Goal: Navigation & Orientation: Find specific page/section

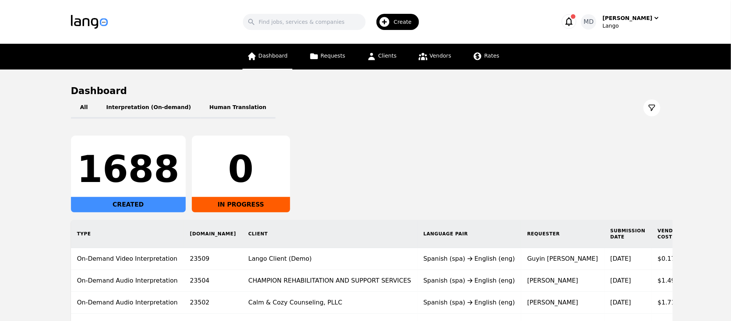
click at [281, 56] on span "Dashboard" at bounding box center [273, 56] width 29 height 6
